Goal: Task Accomplishment & Management: Use online tool/utility

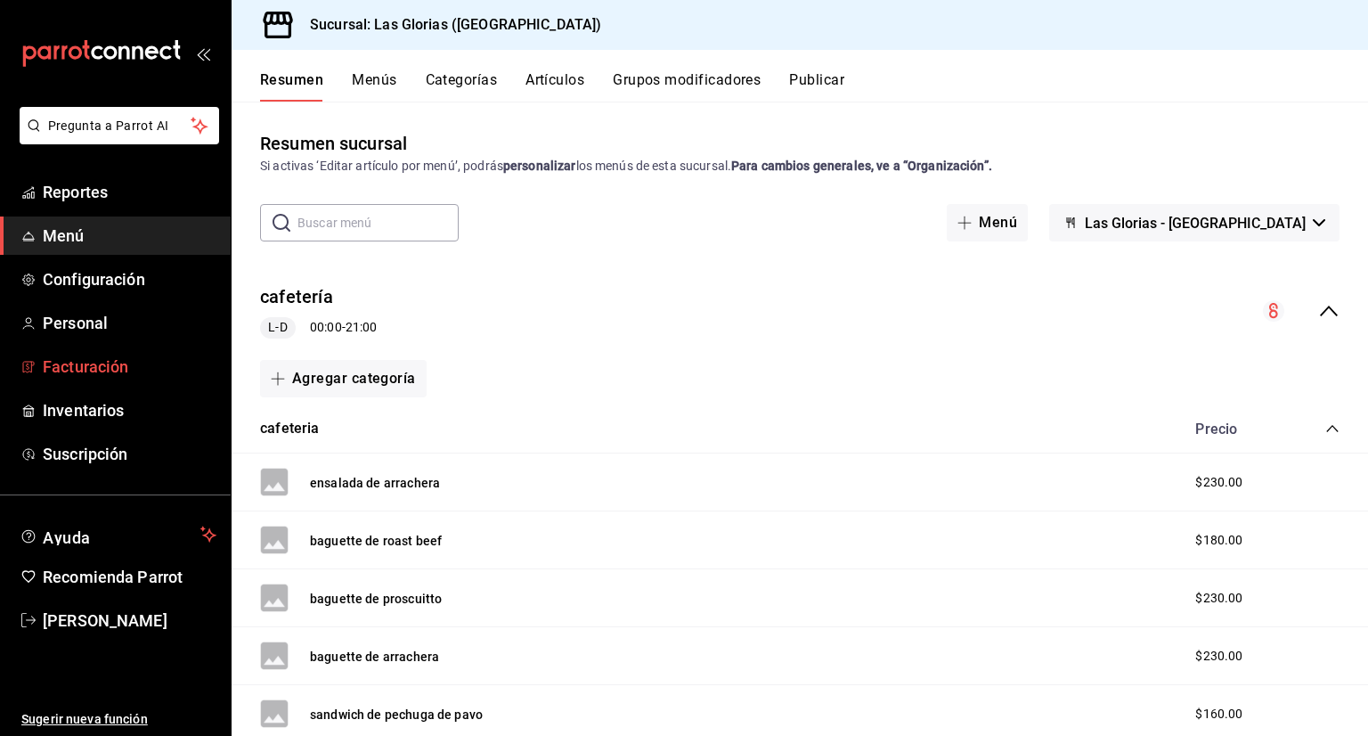
click at [157, 367] on span "Facturación" at bounding box center [130, 366] width 174 height 24
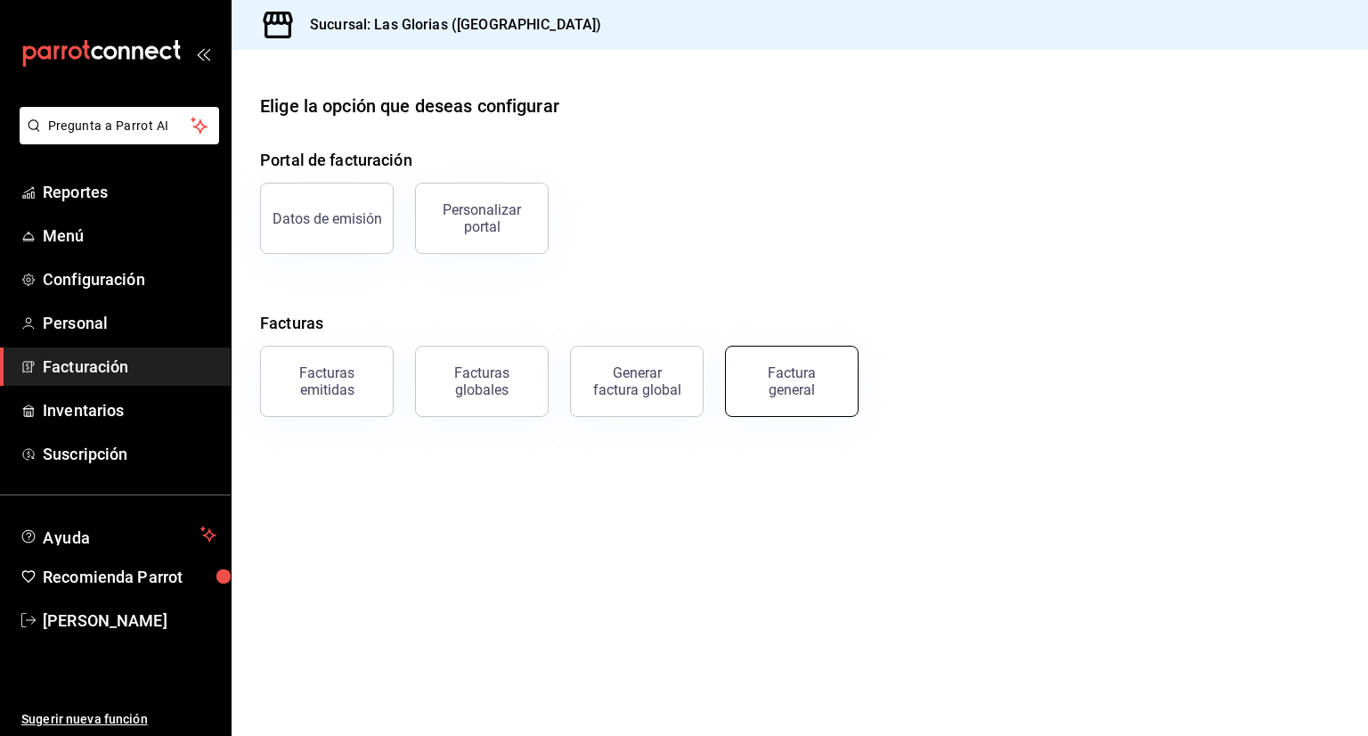
click at [801, 367] on div "Factura general" at bounding box center [791, 381] width 89 height 34
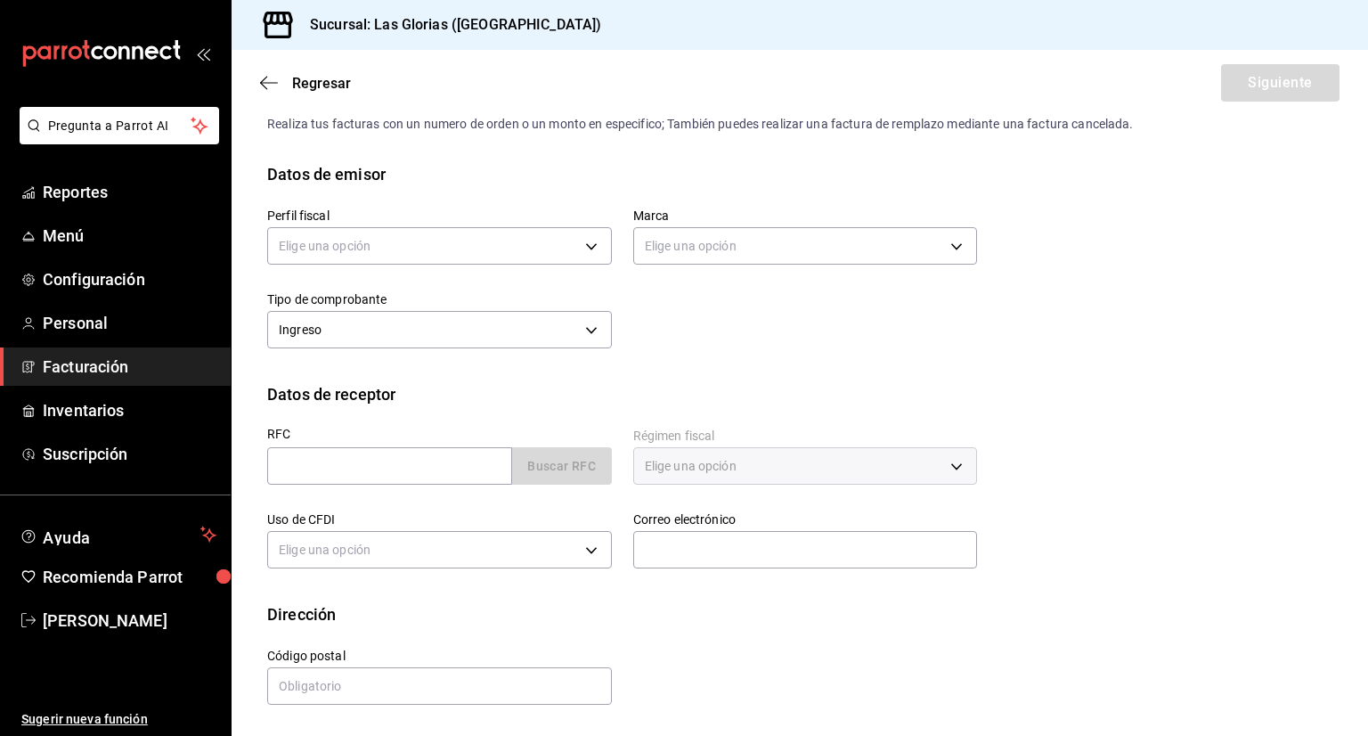
scroll to position [42, 0]
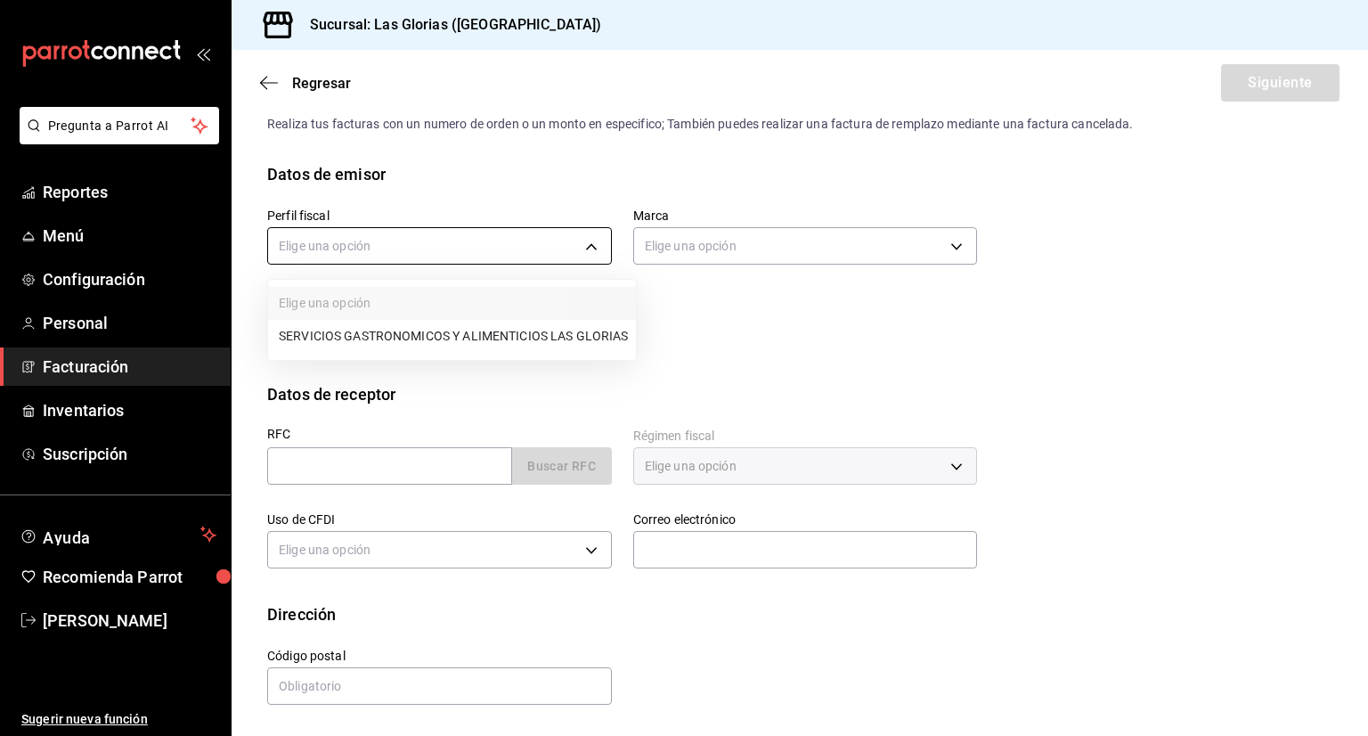
click at [445, 237] on body "Pregunta a Parrot AI Reportes Menú Configuración Personal Facturación Inventari…" at bounding box center [684, 368] width 1368 height 736
click at [490, 352] on li "SERVICIOS GASTRONOMICOS Y ALIMENTICIOS LAS GLORIAS" at bounding box center [452, 336] width 368 height 33
type input "92b6a3ce-c140-400f-a825-a03a6f7c6343"
type input "6d37043d-d114-4a55-ae9f-8361e74d507b"
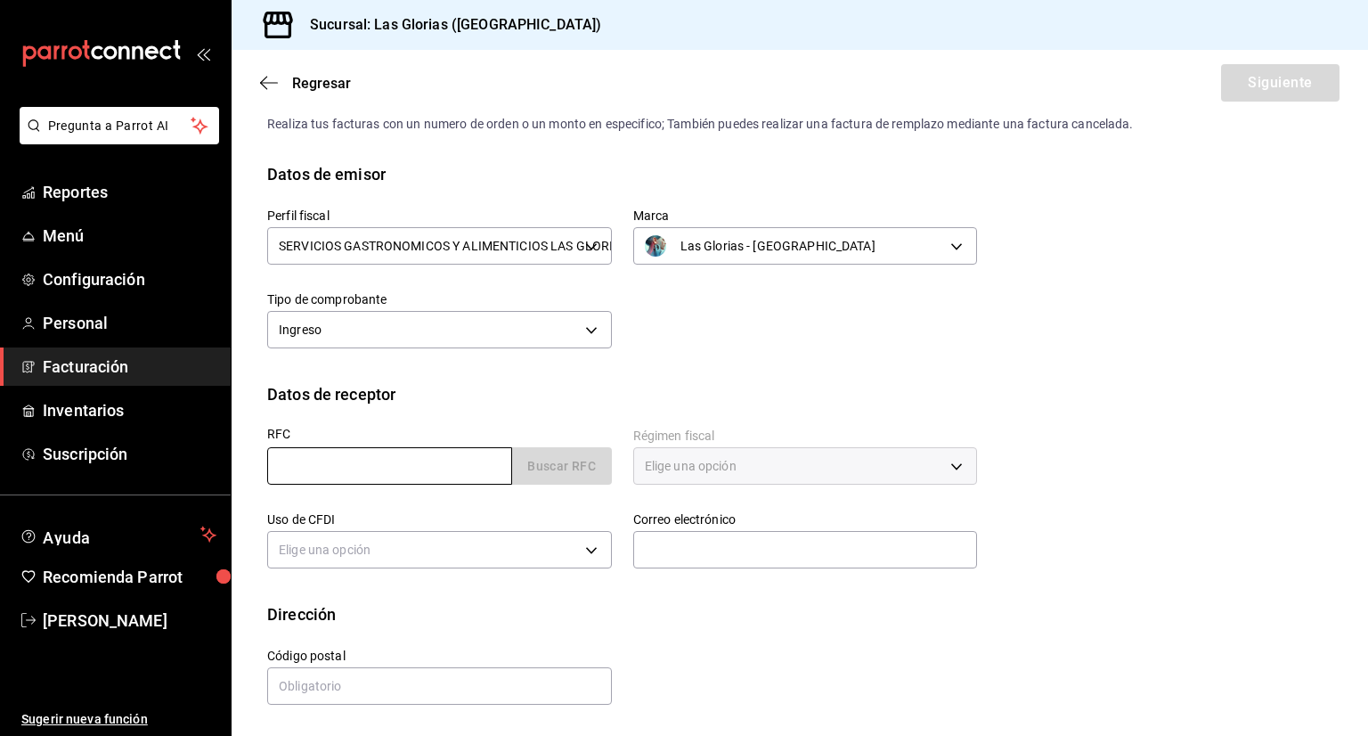
click at [442, 472] on input "text" at bounding box center [389, 465] width 245 height 37
type input "MOCL6203045K2"
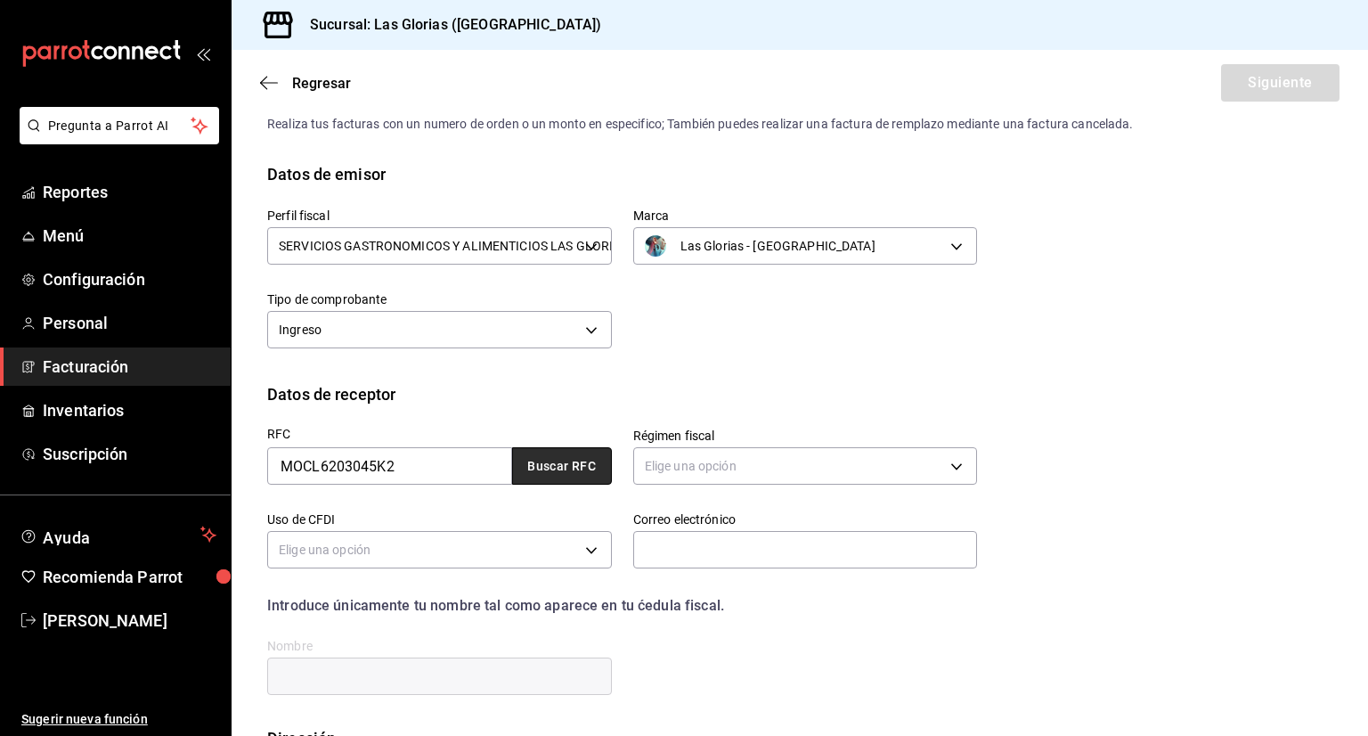
click at [578, 481] on button "Buscar RFC" at bounding box center [562, 465] width 100 height 37
type input "612"
type input "G03"
type input "[EMAIL_ADDRESS][DOMAIN_NAME]"
type input "15900"
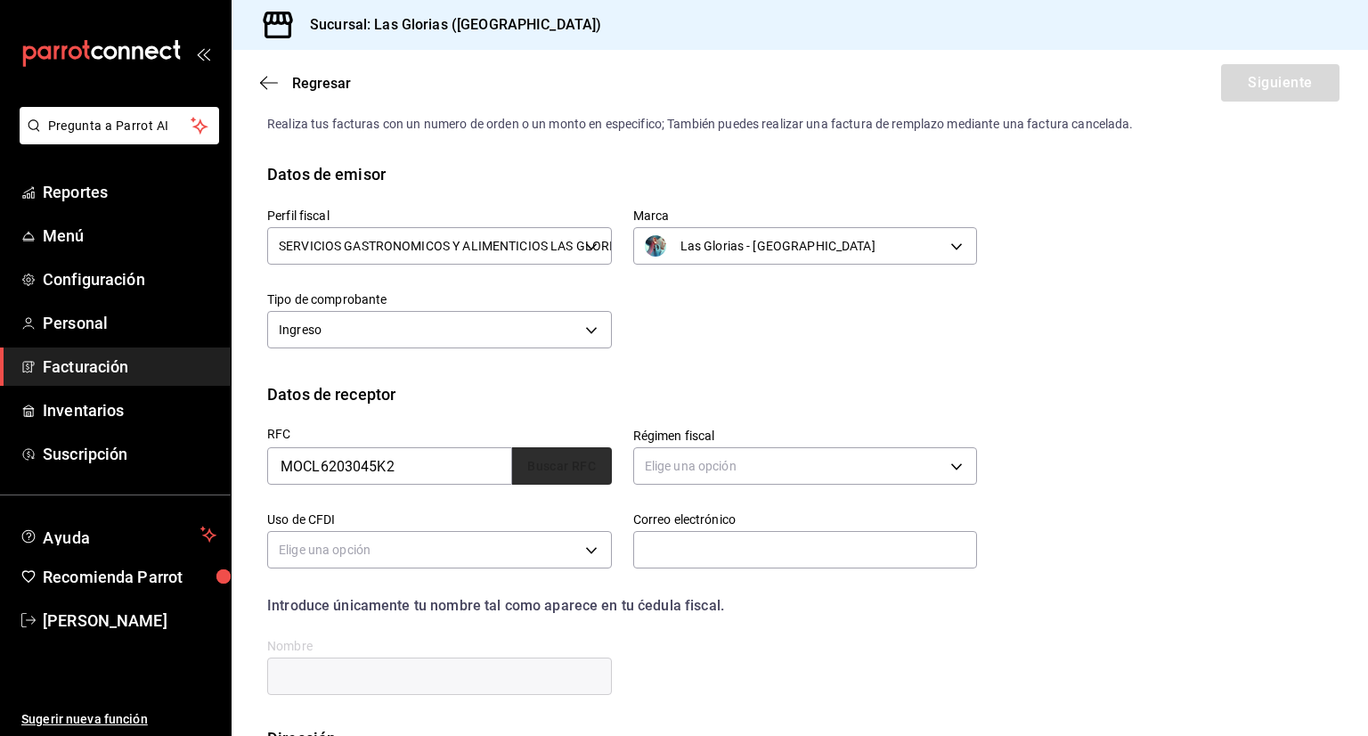
type input "[PERSON_NAME]"
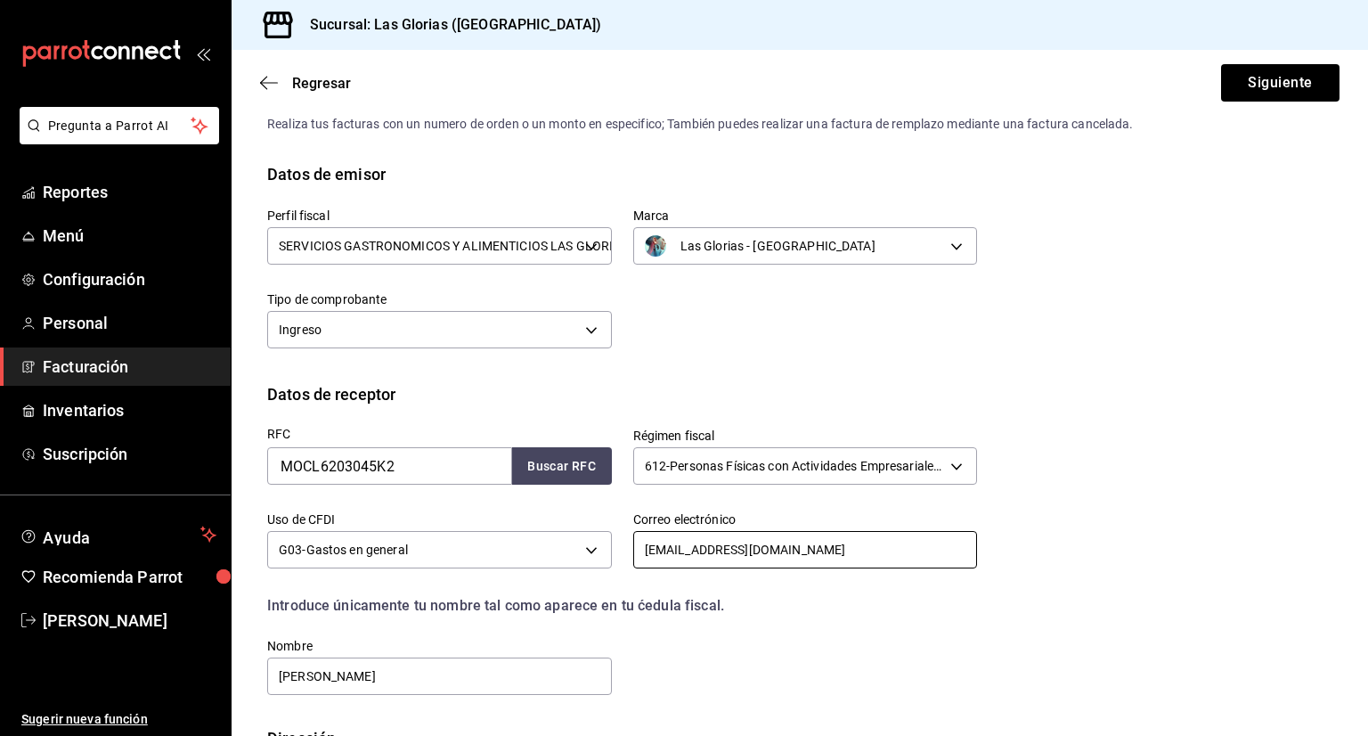
click at [670, 551] on input "[EMAIL_ADDRESS][DOMAIN_NAME]" at bounding box center [805, 549] width 345 height 37
paste input "_"
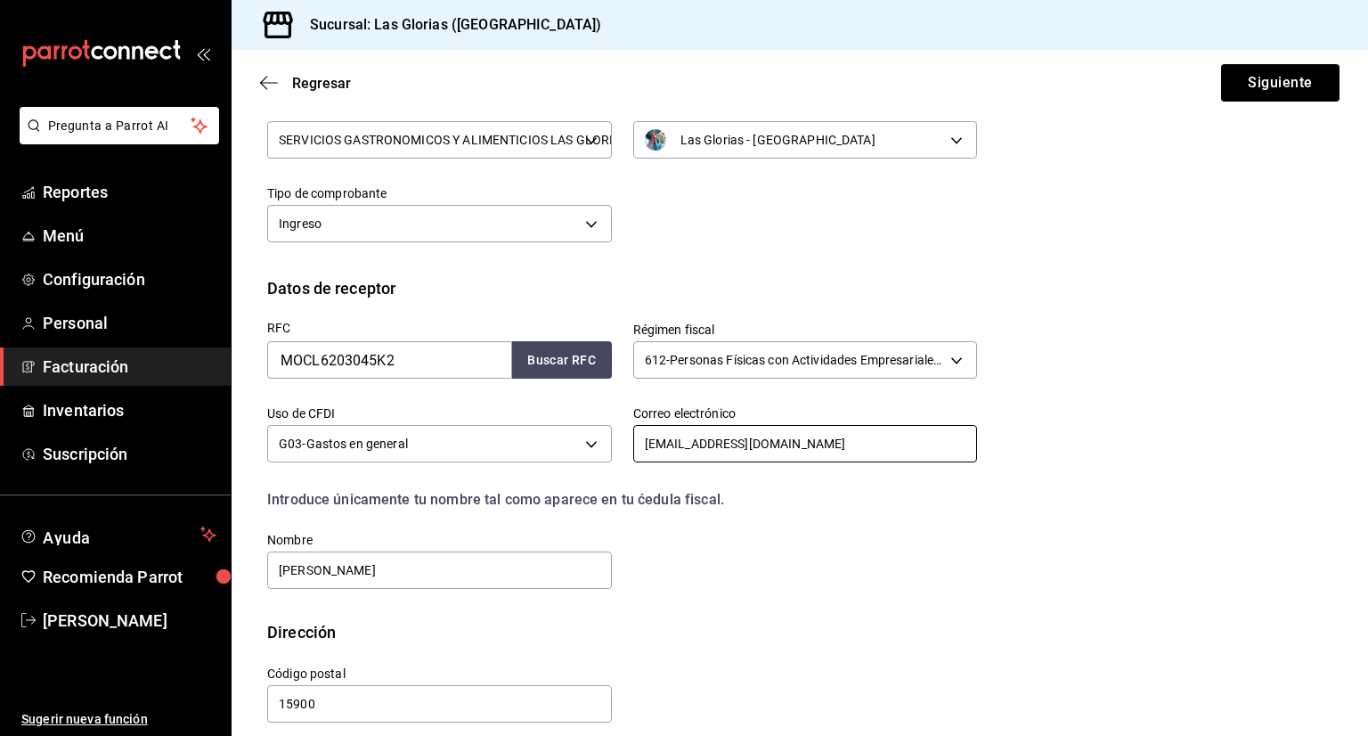
scroll to position [166, 0]
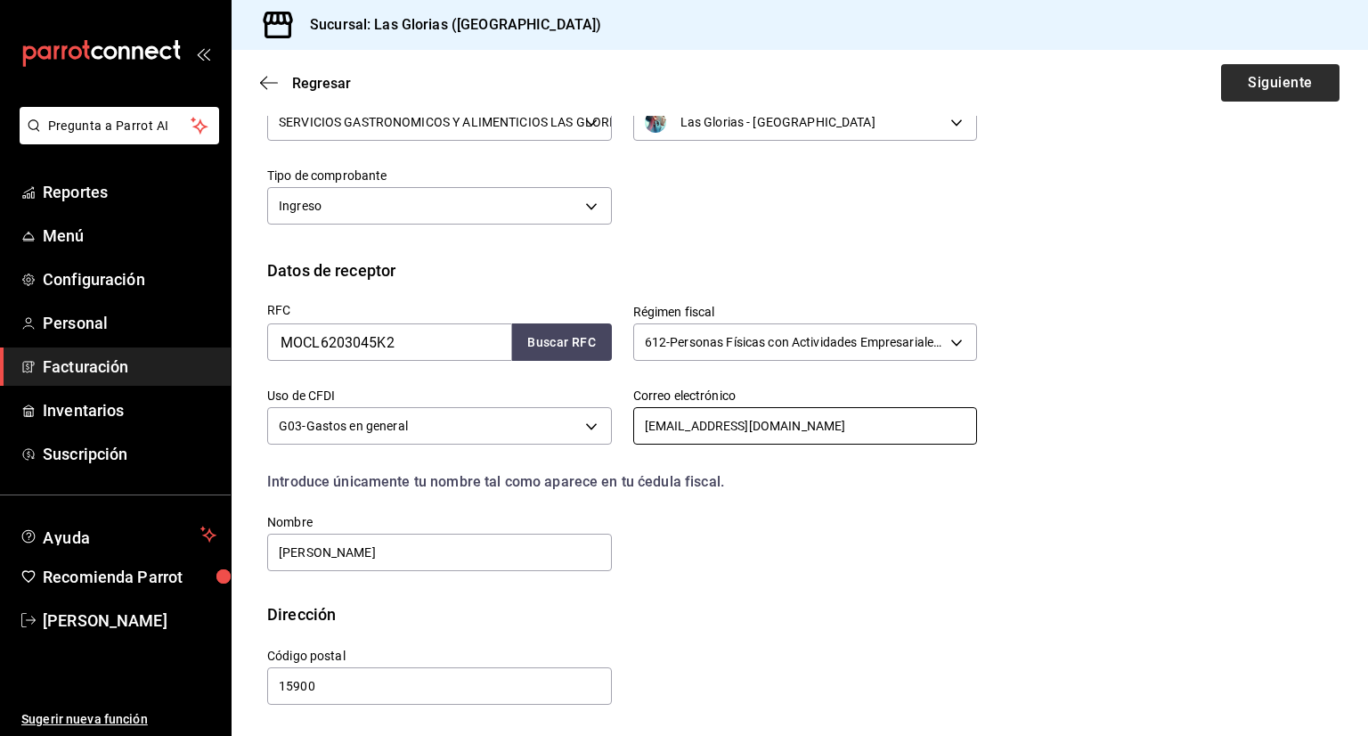
type input "[EMAIL_ADDRESS][DOMAIN_NAME]"
click at [1242, 83] on button "Siguiente" at bounding box center [1280, 82] width 118 height 37
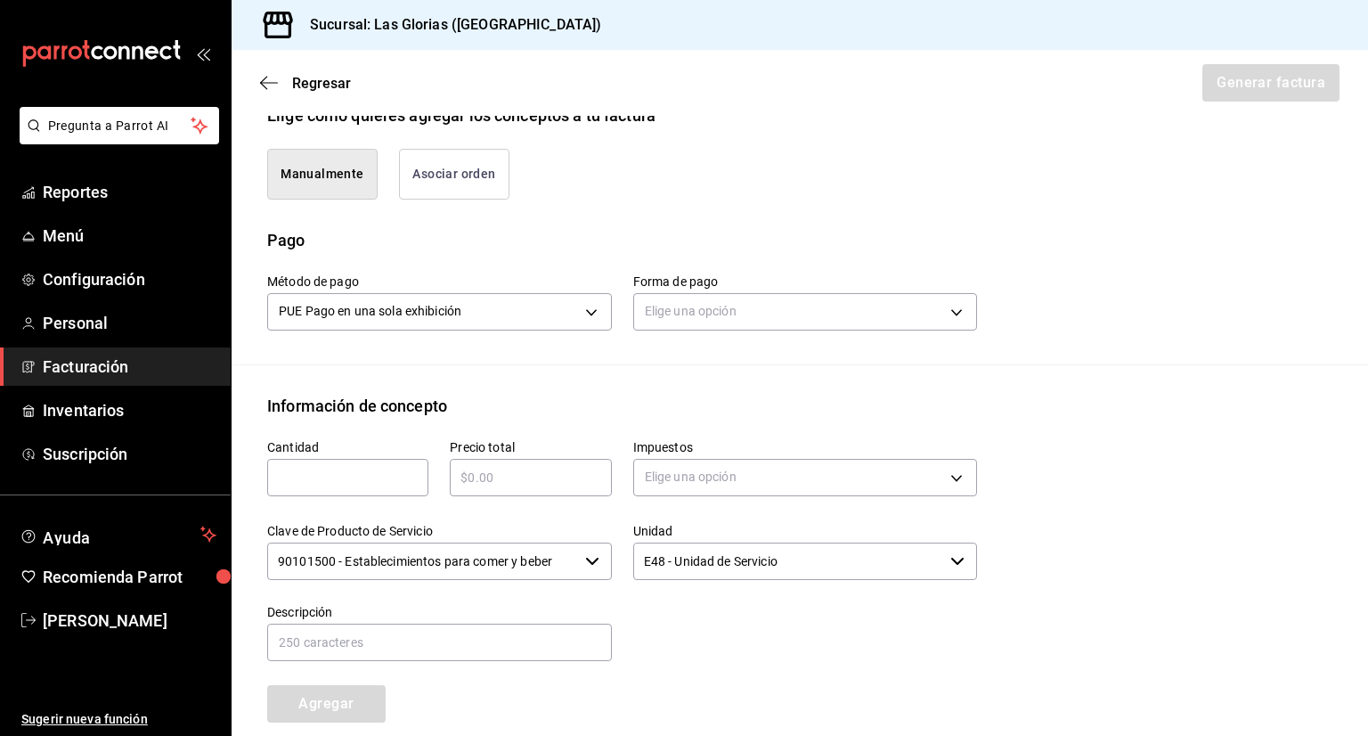
scroll to position [454, 0]
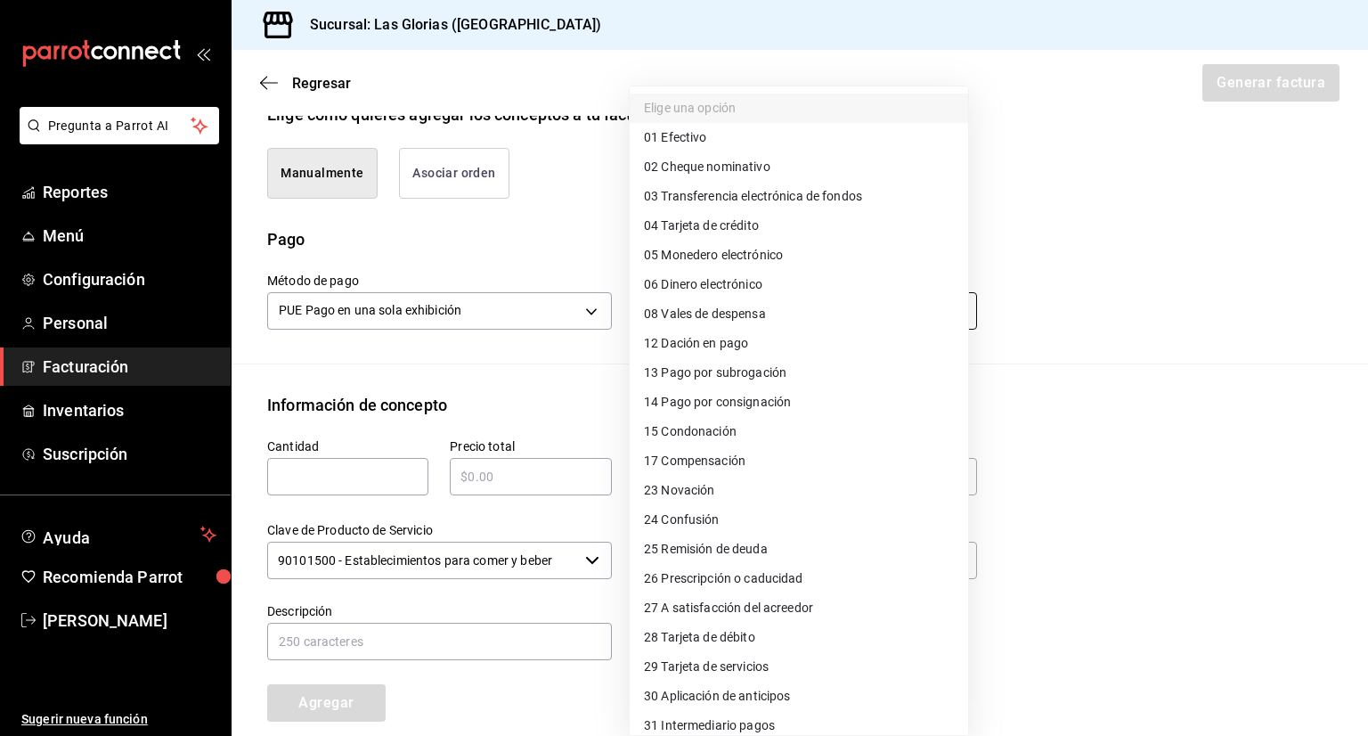
click at [787, 322] on body "Pregunta a Parrot AI Reportes Menú Configuración Personal Facturación Inventari…" at bounding box center [684, 368] width 1368 height 736
click at [737, 630] on span "28 Tarjeta de débito" at bounding box center [699, 637] width 111 height 19
type input "28"
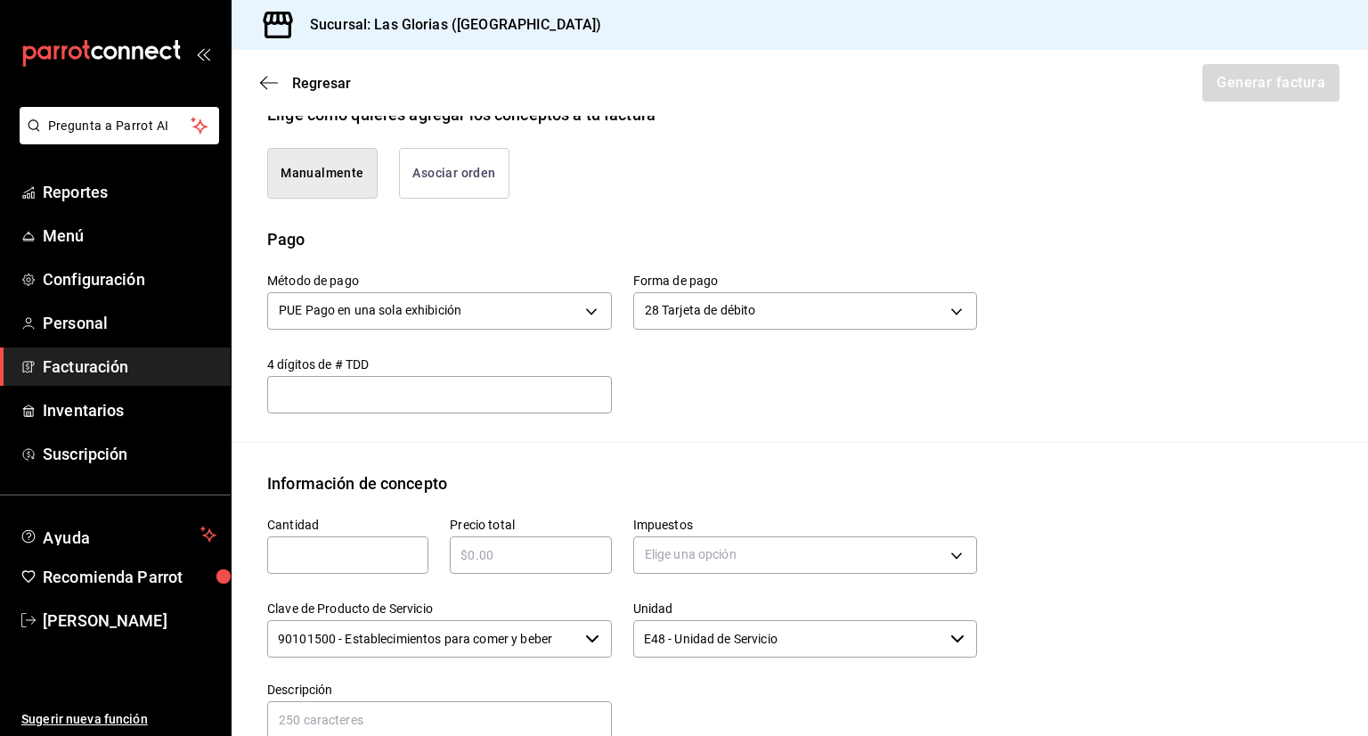
click at [518, 403] on input "text" at bounding box center [439, 394] width 345 height 21
type input "4112"
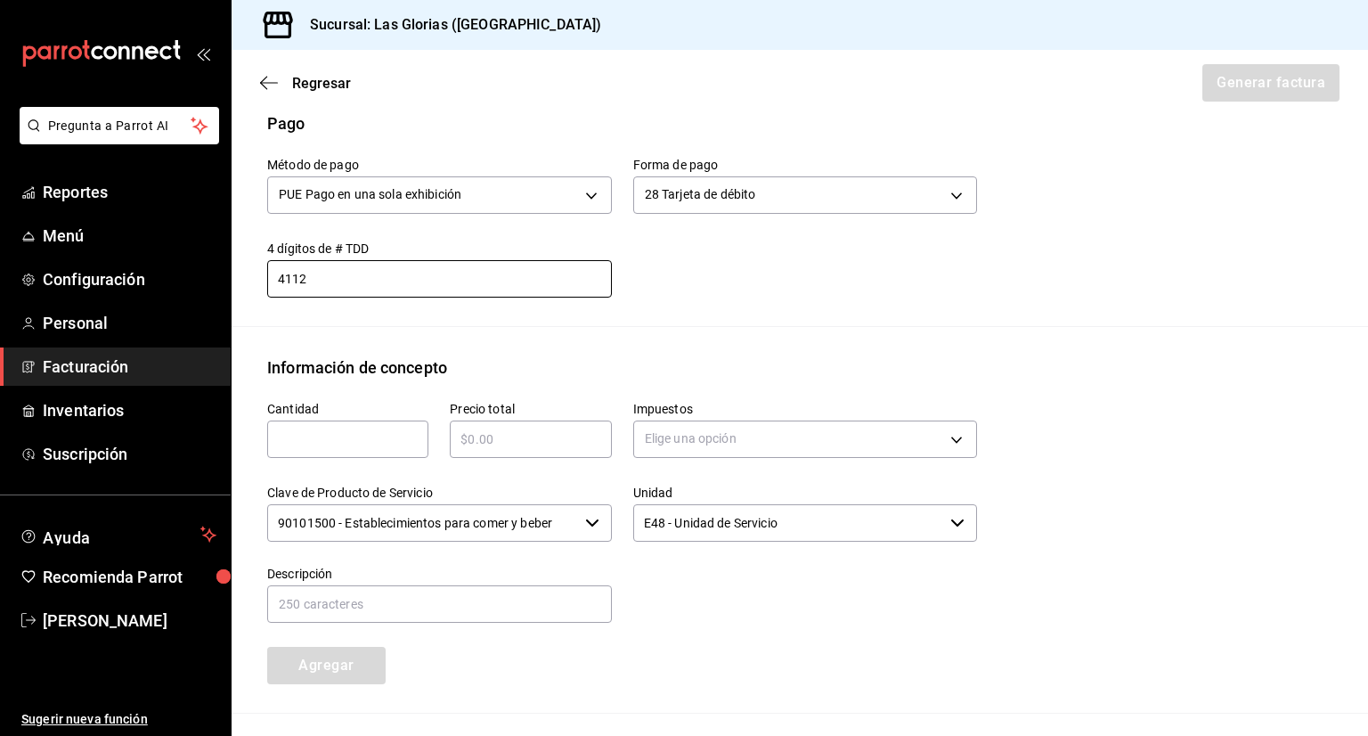
scroll to position [590, 0]
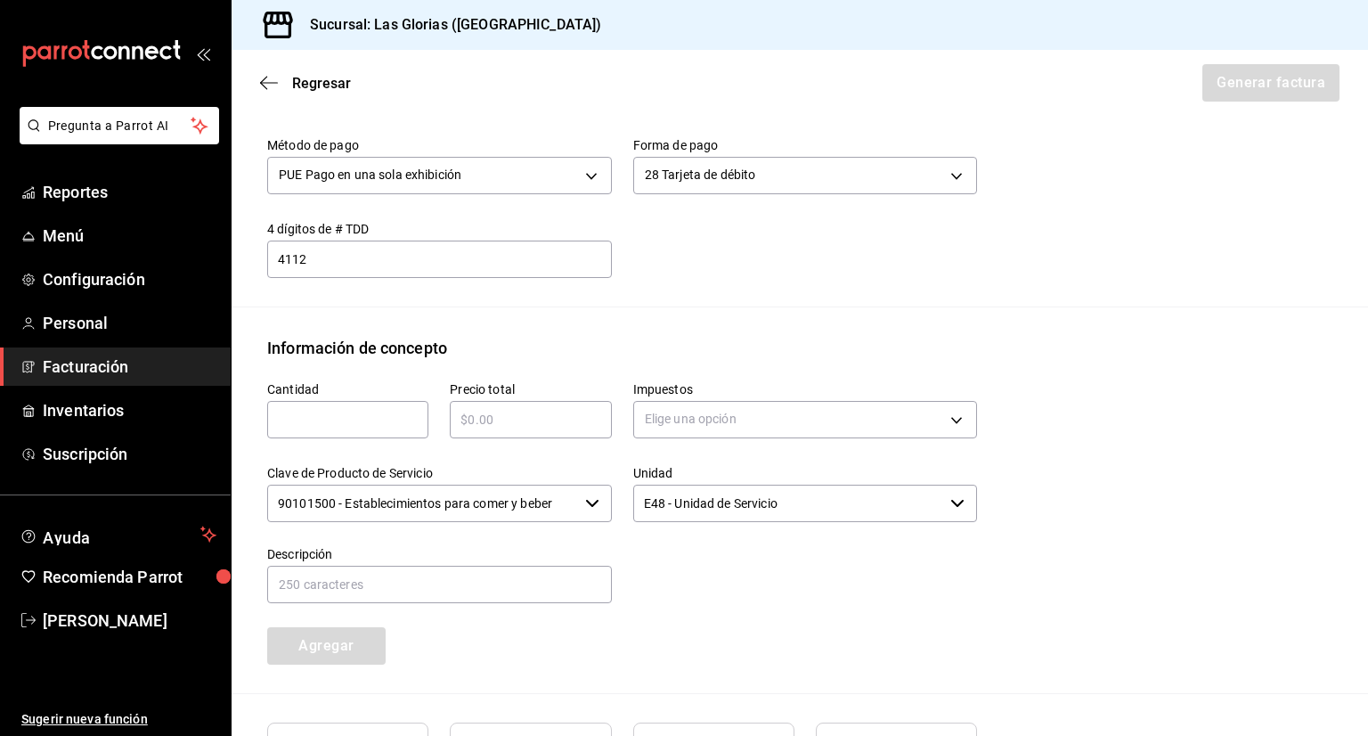
click at [363, 423] on input "text" at bounding box center [347, 419] width 161 height 21
type input "730"
click at [563, 425] on input "text" at bounding box center [530, 419] width 161 height 21
type input "$730"
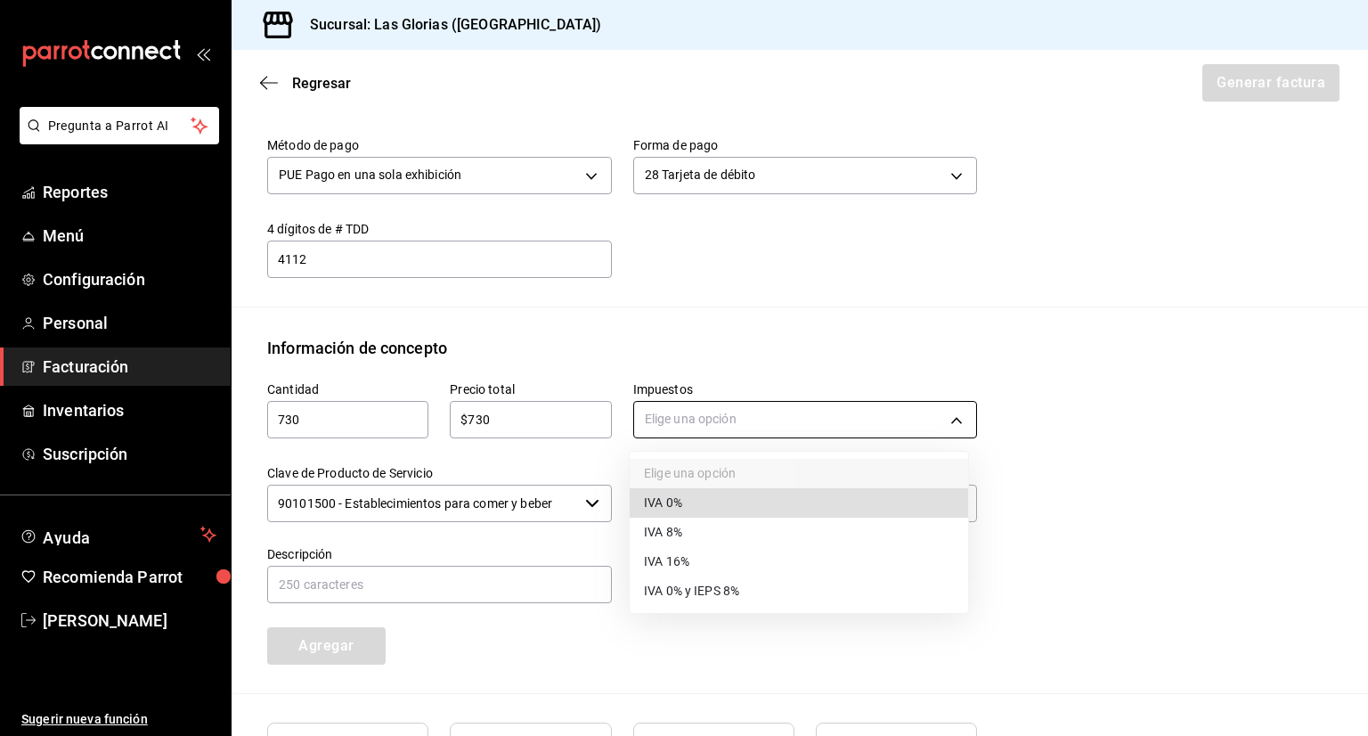
click at [730, 412] on body "Pregunta a Parrot AI Reportes Menú Configuración Personal Facturación Inventari…" at bounding box center [684, 368] width 1368 height 736
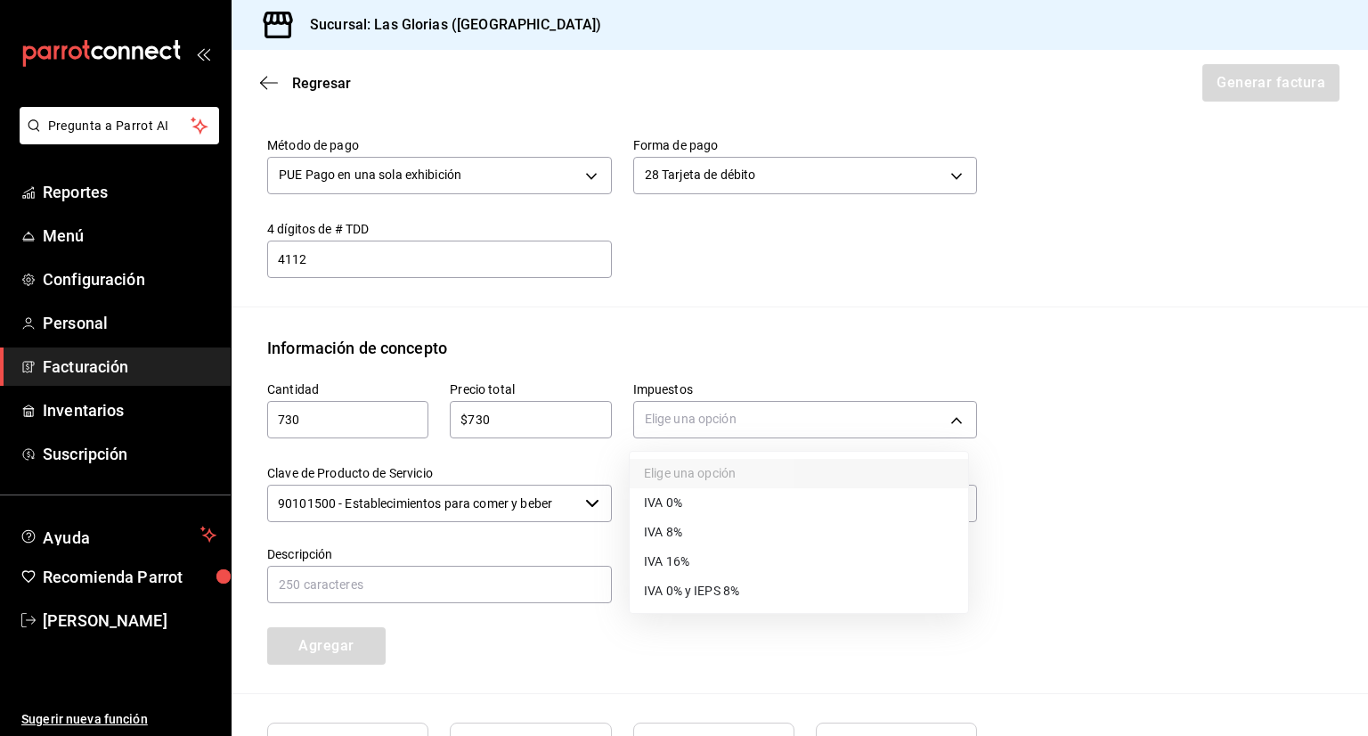
click at [648, 523] on span "IVA 8%" at bounding box center [663, 532] width 38 height 19
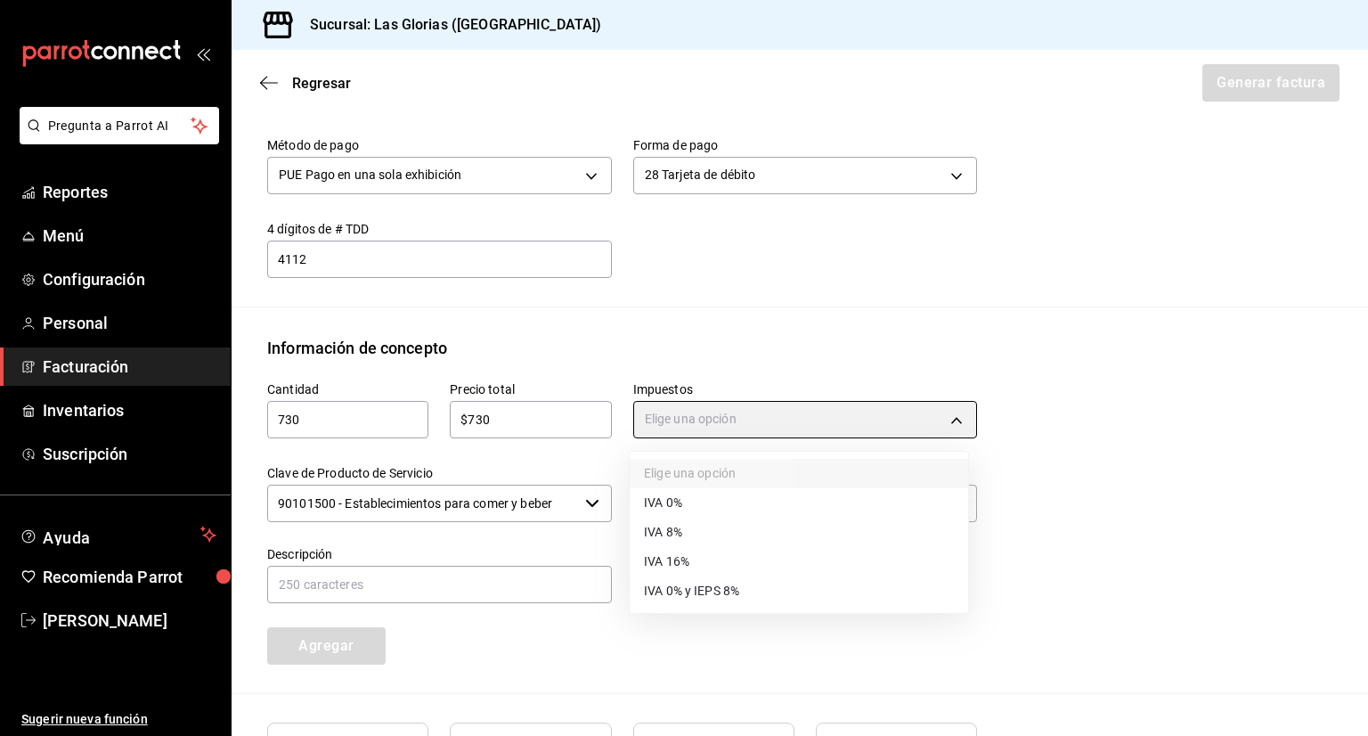
type input "IVA_8"
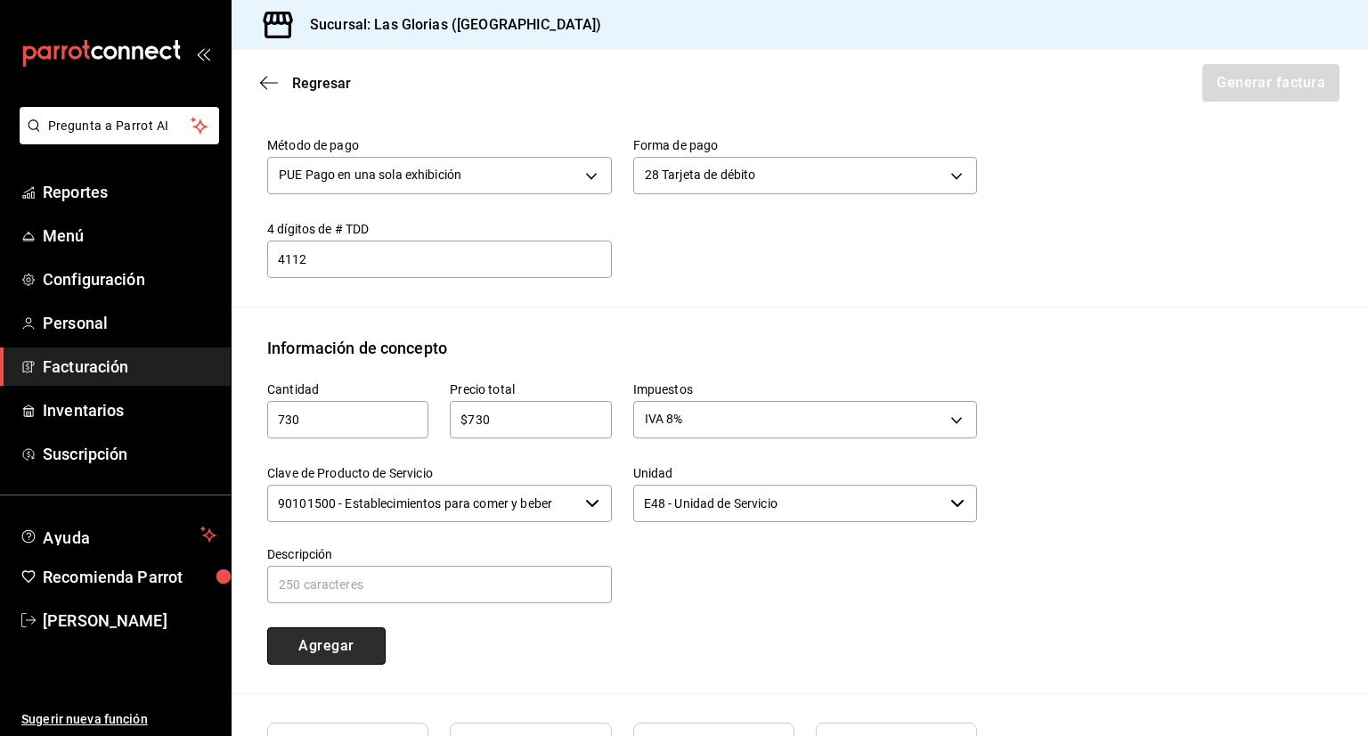
click at [330, 647] on button "Agregar" at bounding box center [326, 645] width 118 height 37
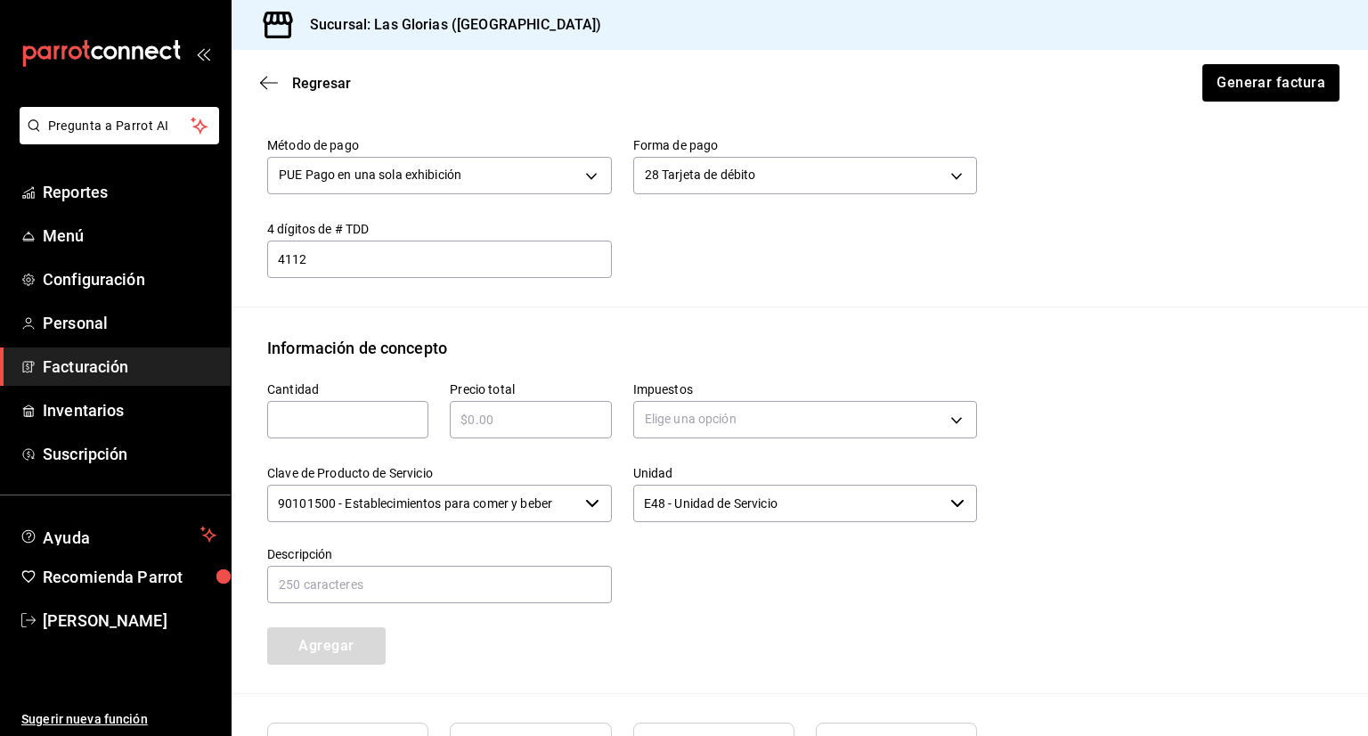
scroll to position [799, 0]
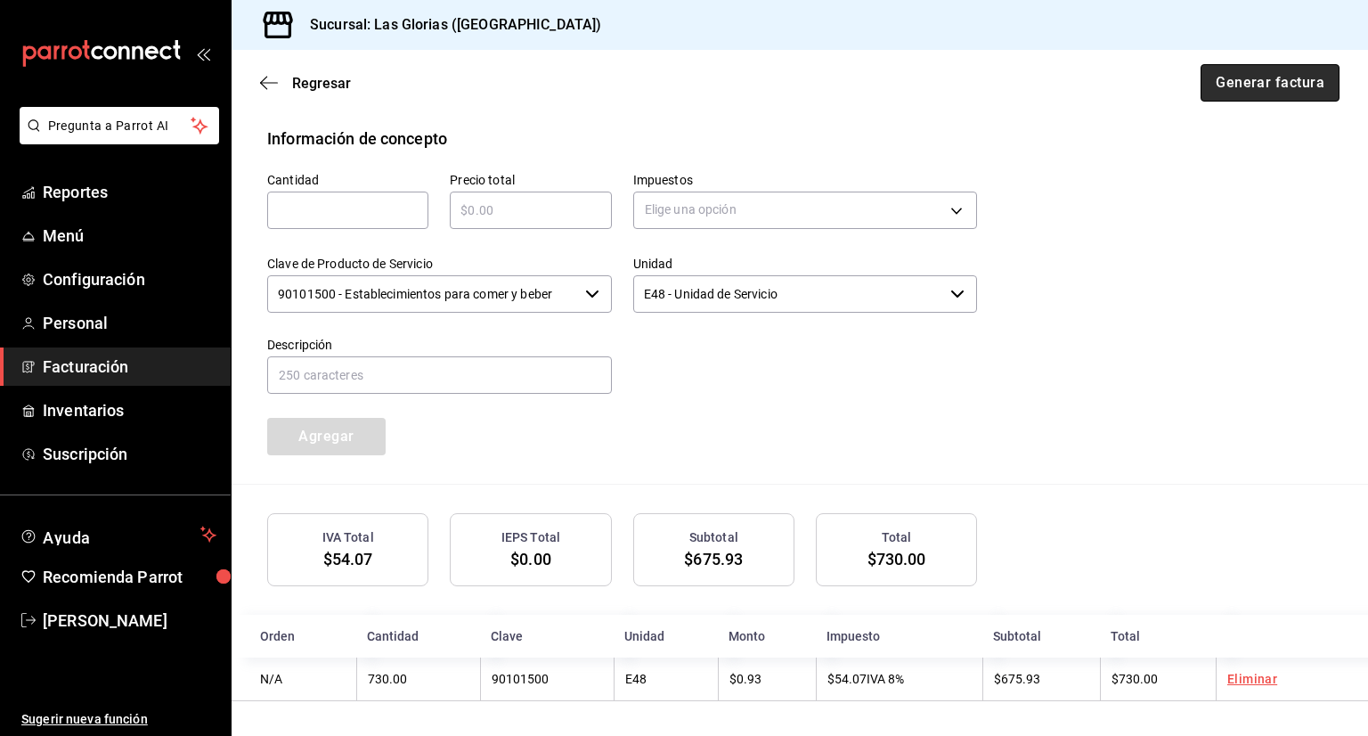
click at [1311, 82] on button "Generar factura" at bounding box center [1270, 82] width 139 height 37
